Goal: Find specific page/section: Find specific page/section

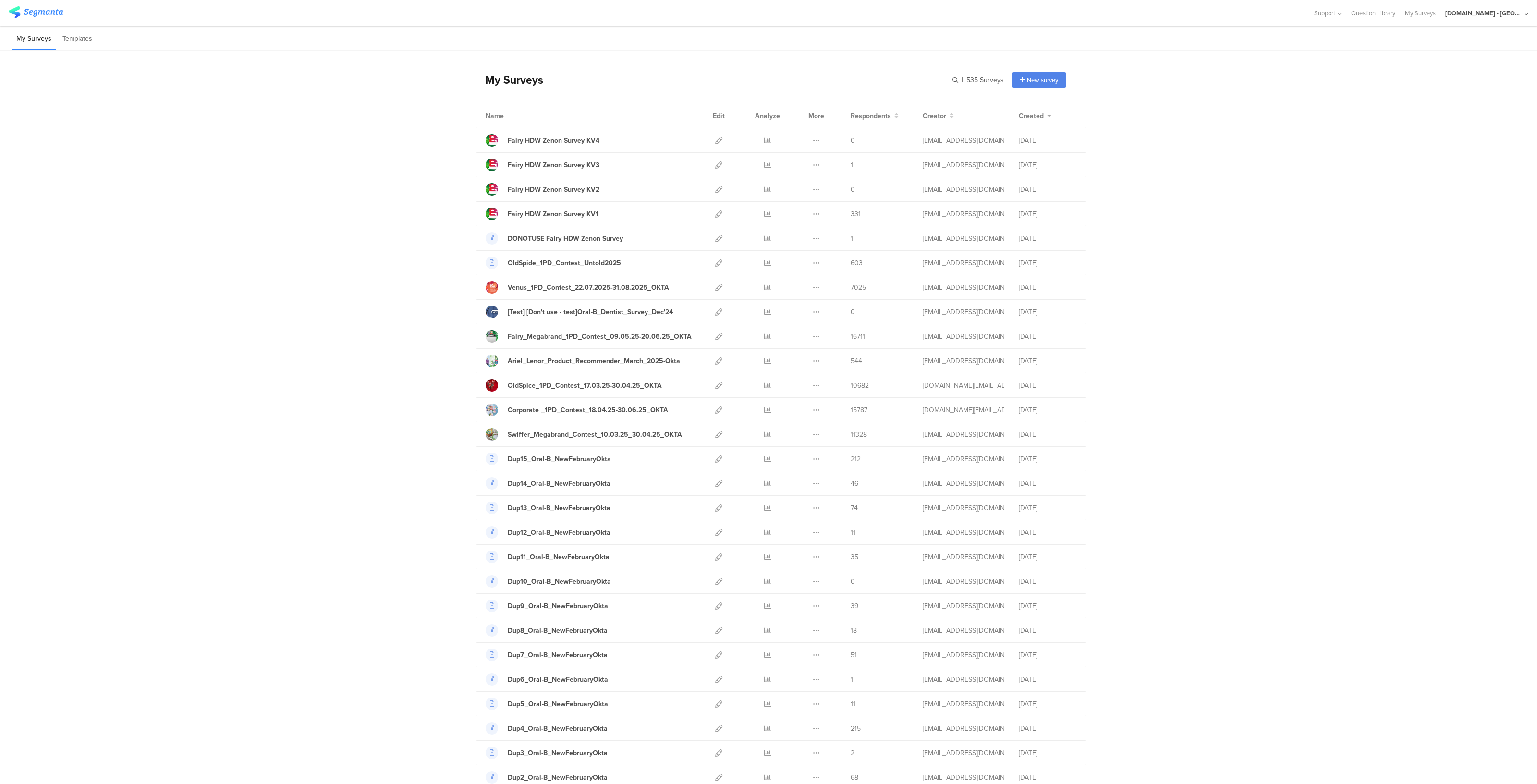
click at [1501, 20] on div "Youtil.ro - Romania" at bounding box center [1486, 13] width 83 height 26
click at [1492, 58] on span "Member" at bounding box center [1504, 62] width 26 height 7
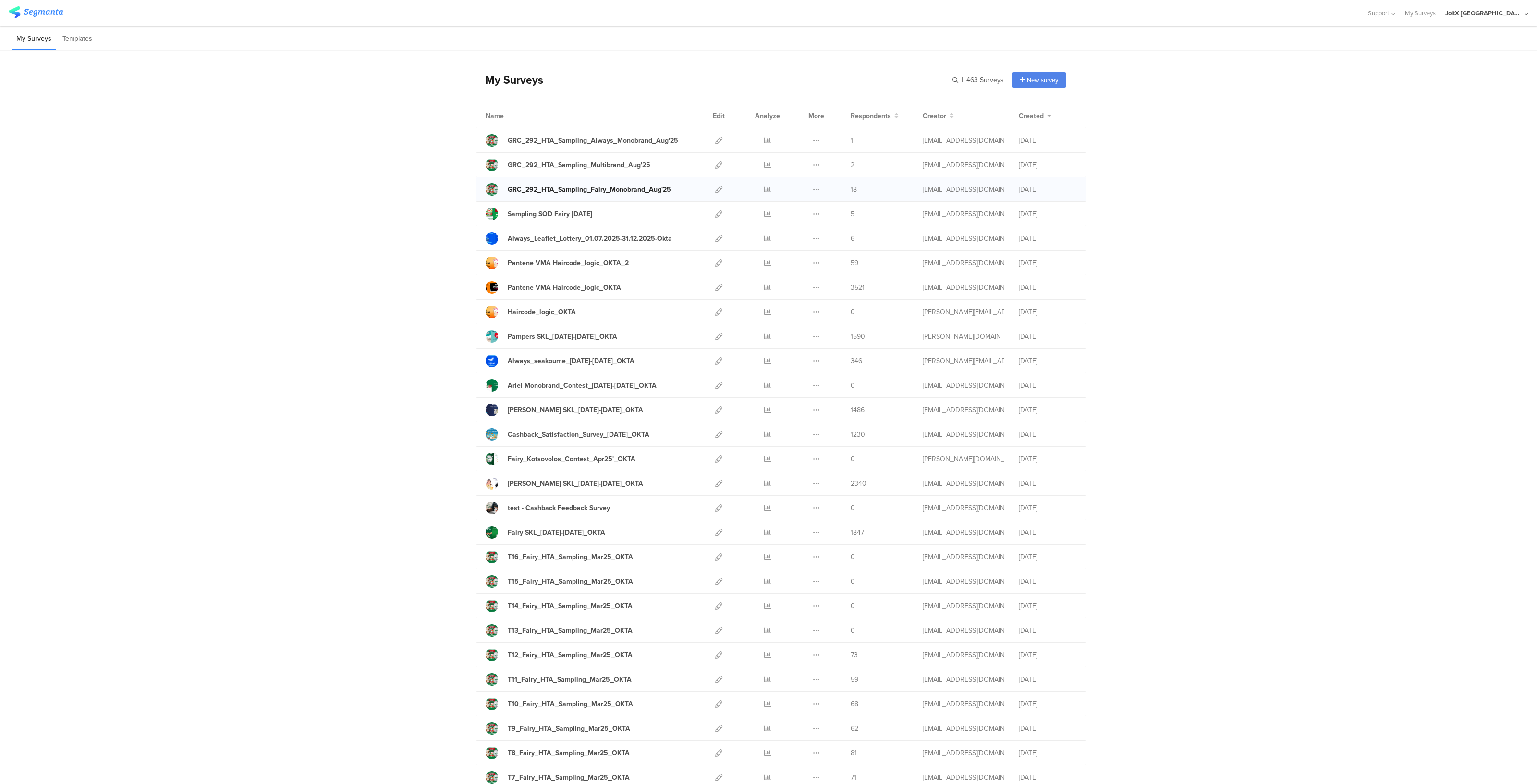
click at [619, 184] on link "GRC_292_HTA_Sampling_Fairy_Monobrand_Aug'25" at bounding box center [578, 189] width 186 height 13
